Goal: Find specific page/section

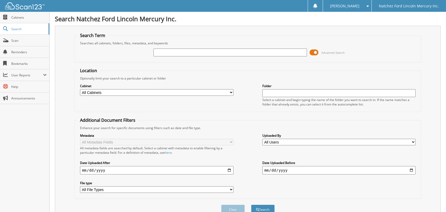
click at [198, 54] on input "text" at bounding box center [229, 53] width 153 height 8
type input "G5811"
click at [251, 205] on button "Search" at bounding box center [263, 210] width 24 height 10
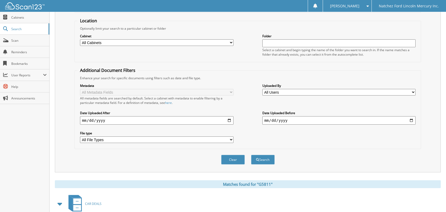
scroll to position [38, 0]
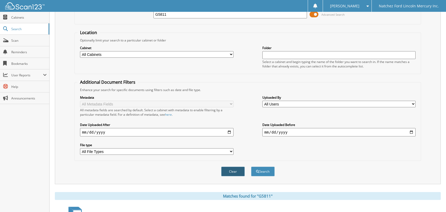
click at [233, 168] on button "Clear" at bounding box center [233, 172] width 24 height 10
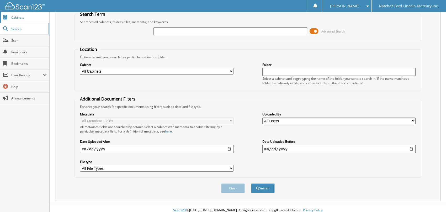
click at [19, 20] on link "Cabinets" at bounding box center [24, 17] width 49 height 11
